Goal: Use online tool/utility: Utilize a website feature to perform a specific function

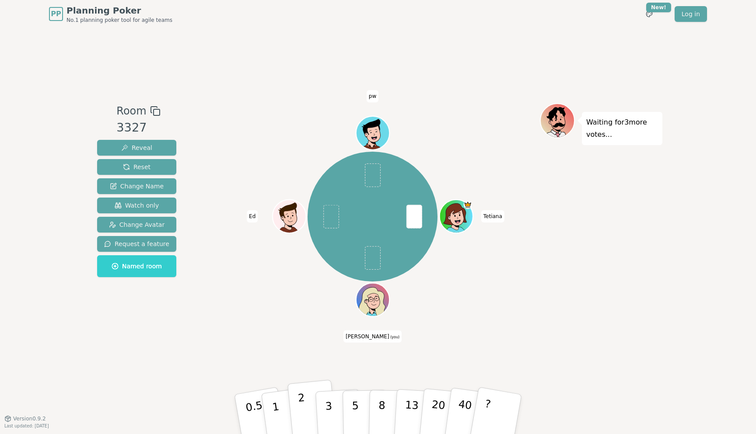
click at [295, 410] on button "2" at bounding box center [312, 415] width 50 height 70
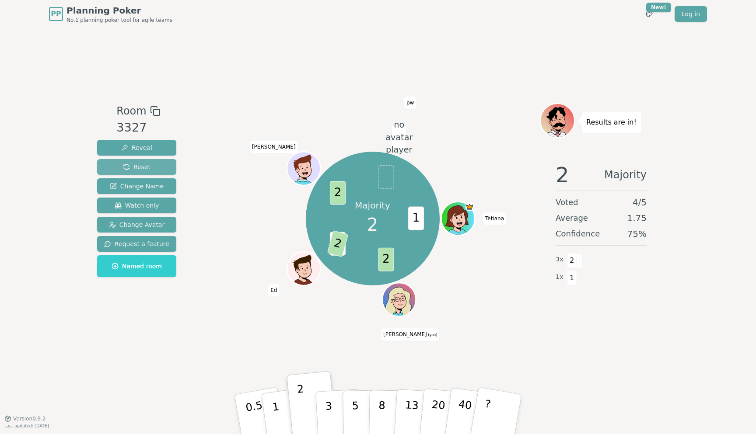
click at [148, 168] on button "Reset" at bounding box center [136, 167] width 79 height 16
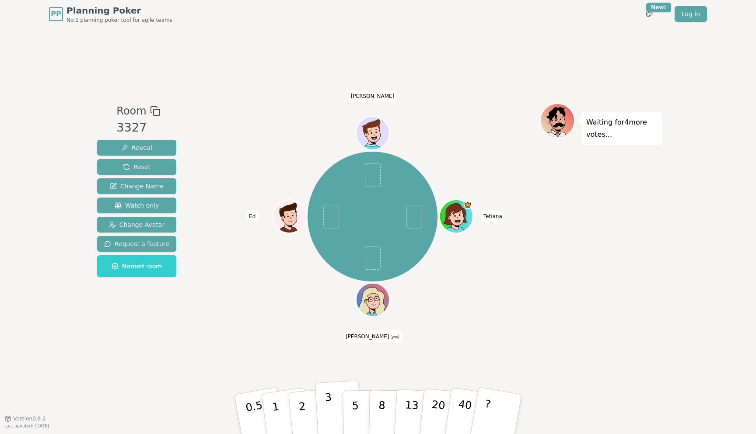
click at [335, 415] on button "3" at bounding box center [339, 415] width 48 height 68
click at [336, 417] on button "3" at bounding box center [339, 415] width 48 height 68
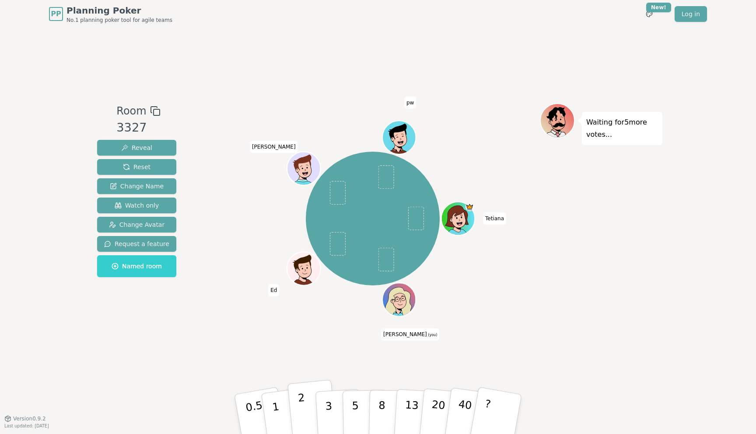
click at [307, 410] on button "2" at bounding box center [312, 415] width 50 height 70
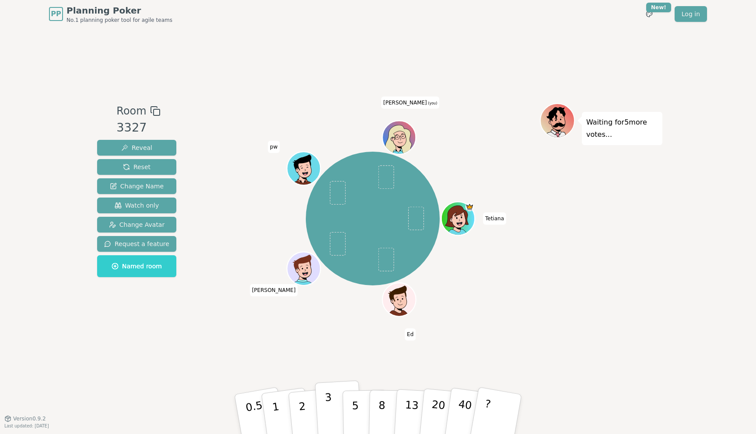
click at [327, 409] on p "3" at bounding box center [330, 416] width 10 height 48
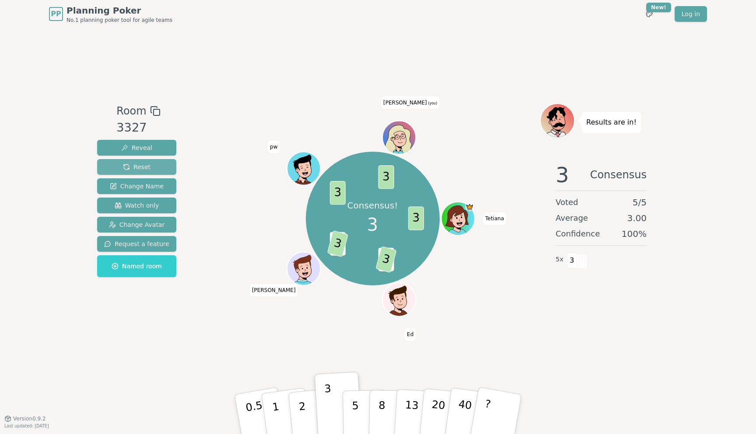
click at [131, 168] on span "Reset" at bounding box center [137, 167] width 28 height 9
